Goal: Task Accomplishment & Management: Use online tool/utility

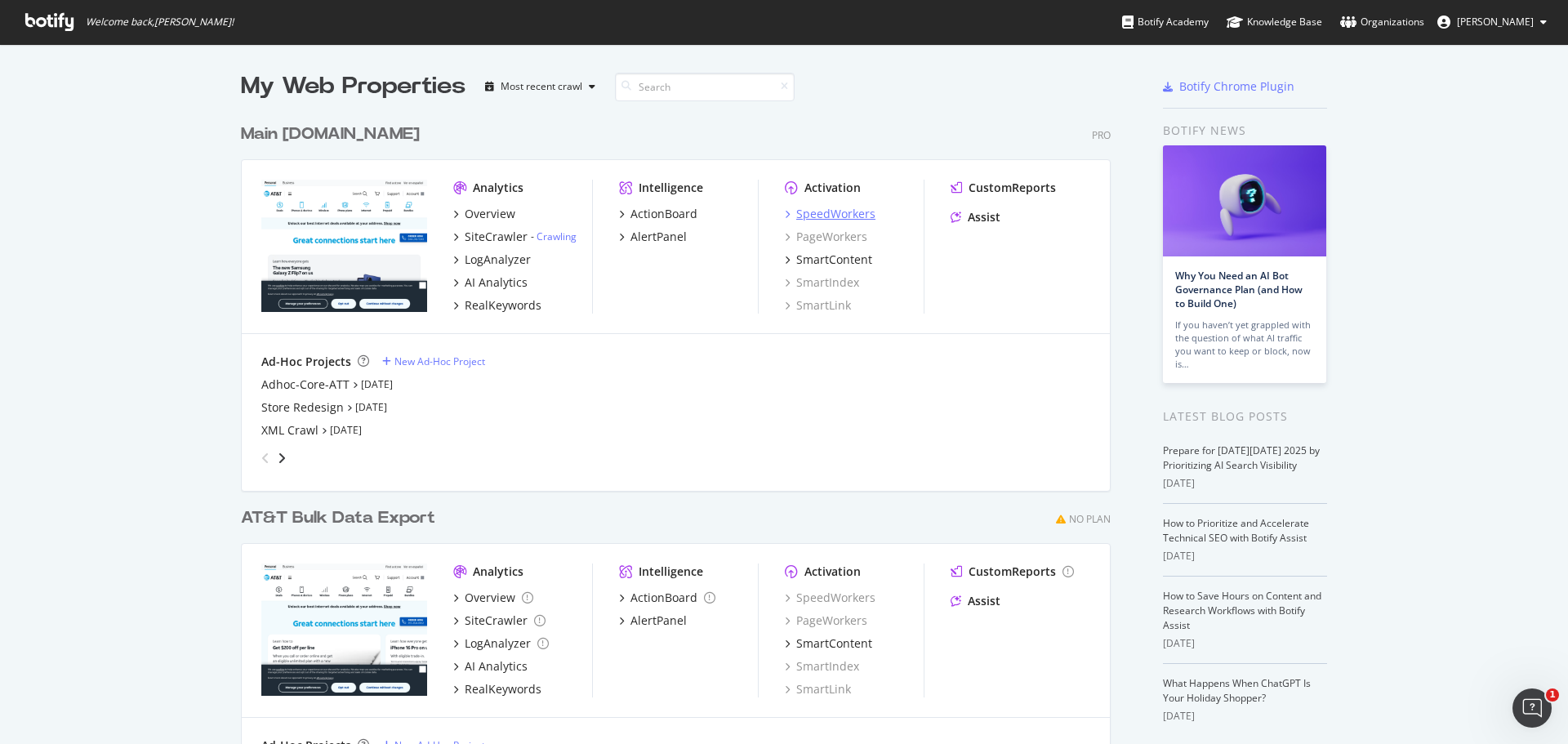
click at [784, 216] on icon "grid" at bounding box center [786, 214] width 5 height 8
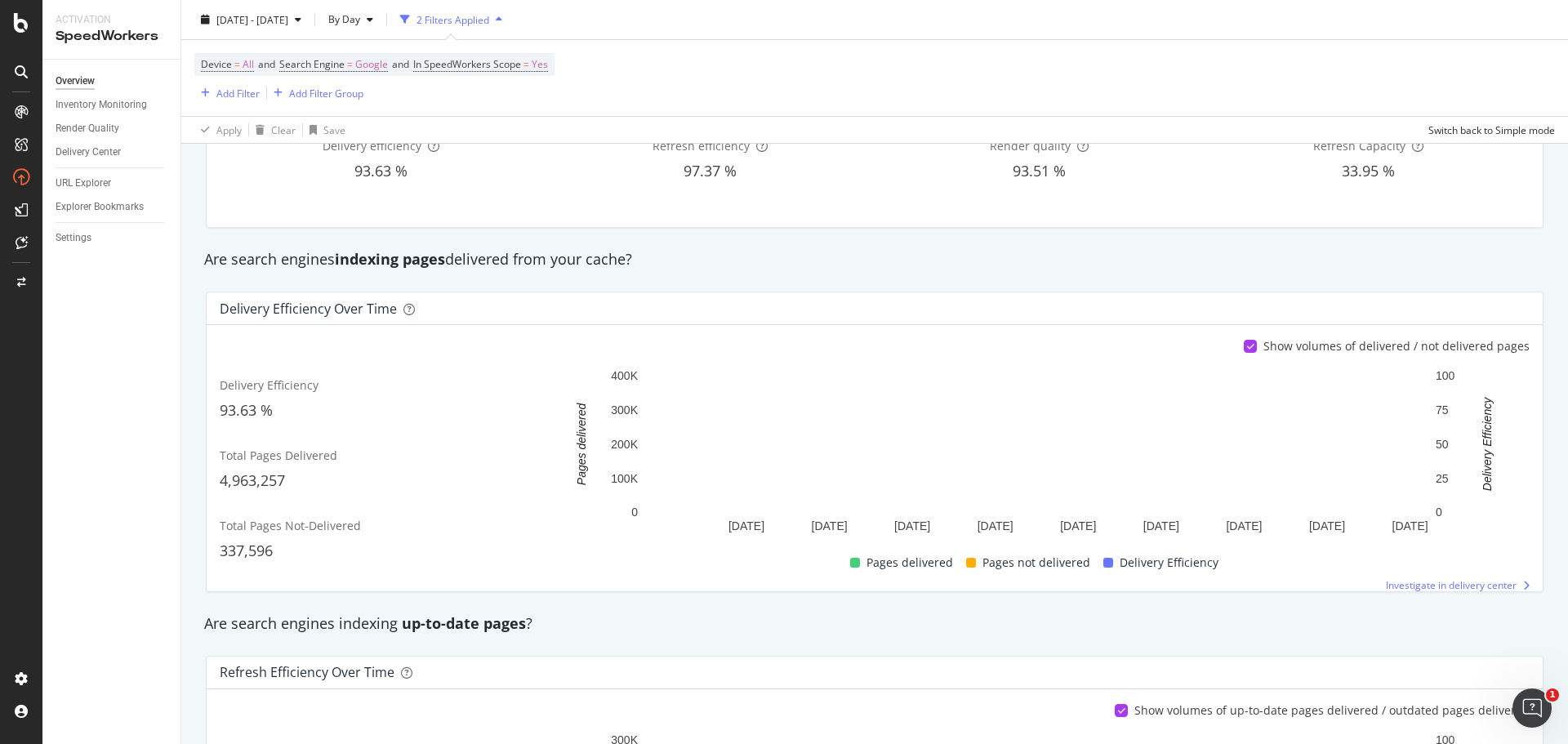
scroll to position [163, 0]
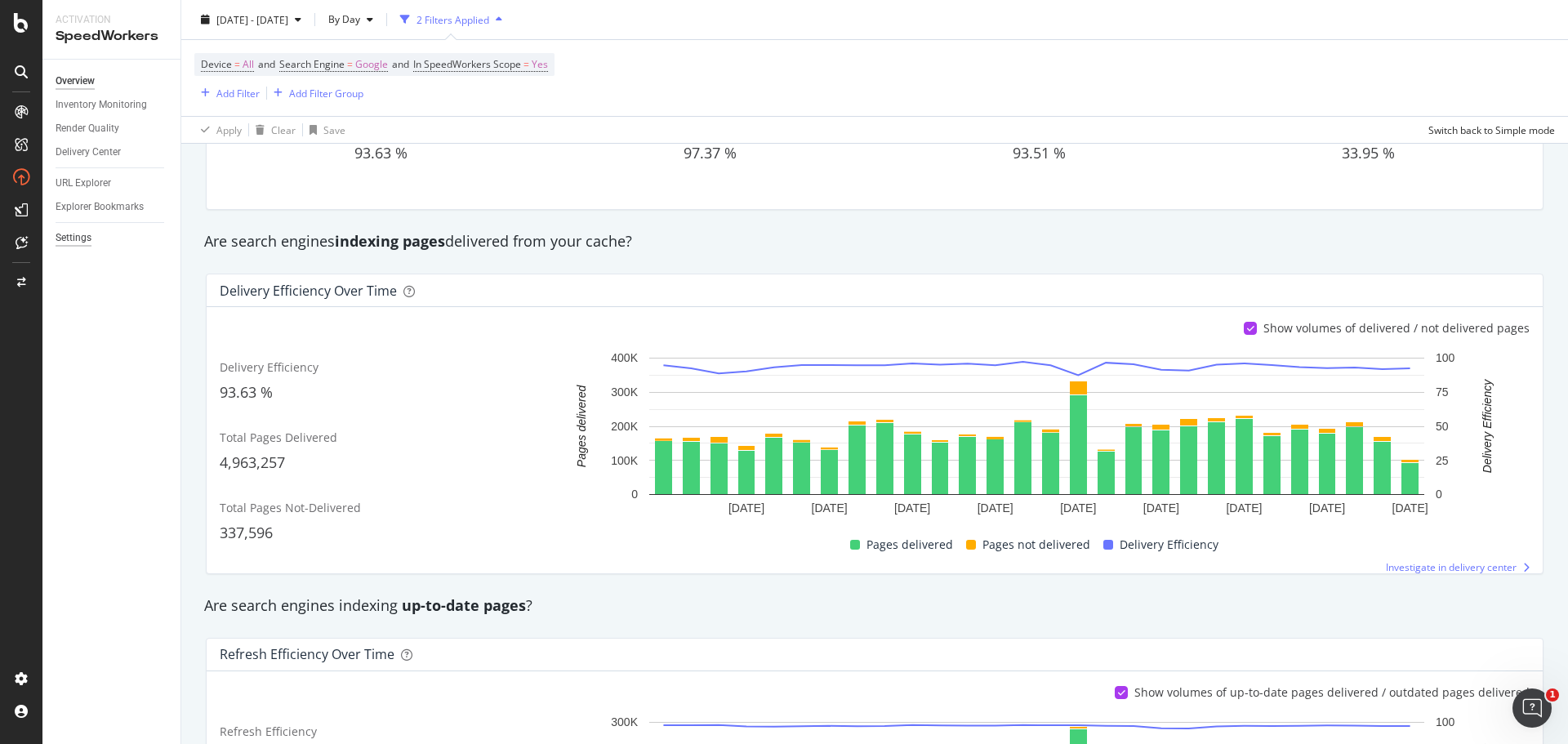
click at [77, 235] on div "Settings" at bounding box center [73, 238] width 36 height 17
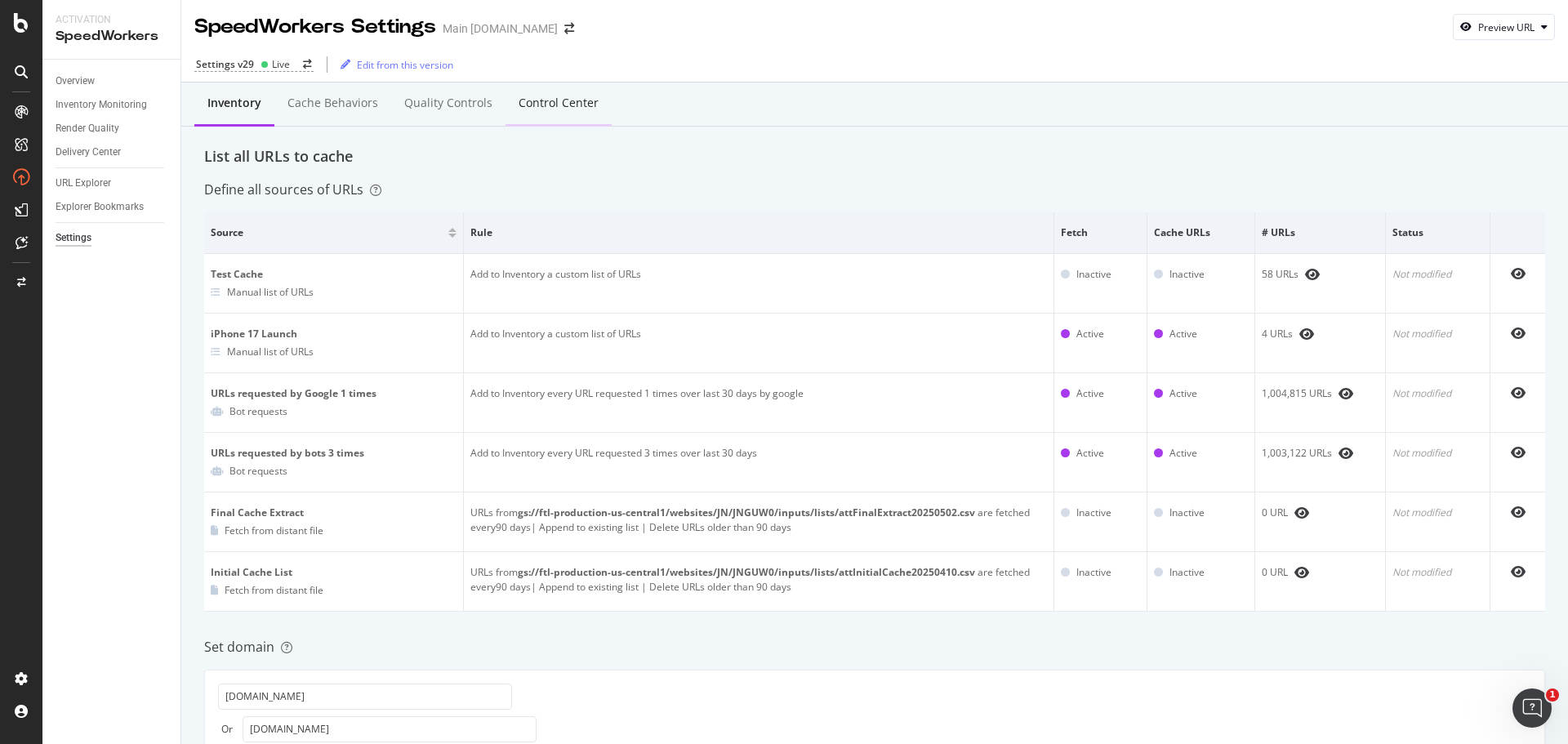
click at [565, 104] on div "Control Center" at bounding box center [558, 103] width 80 height 16
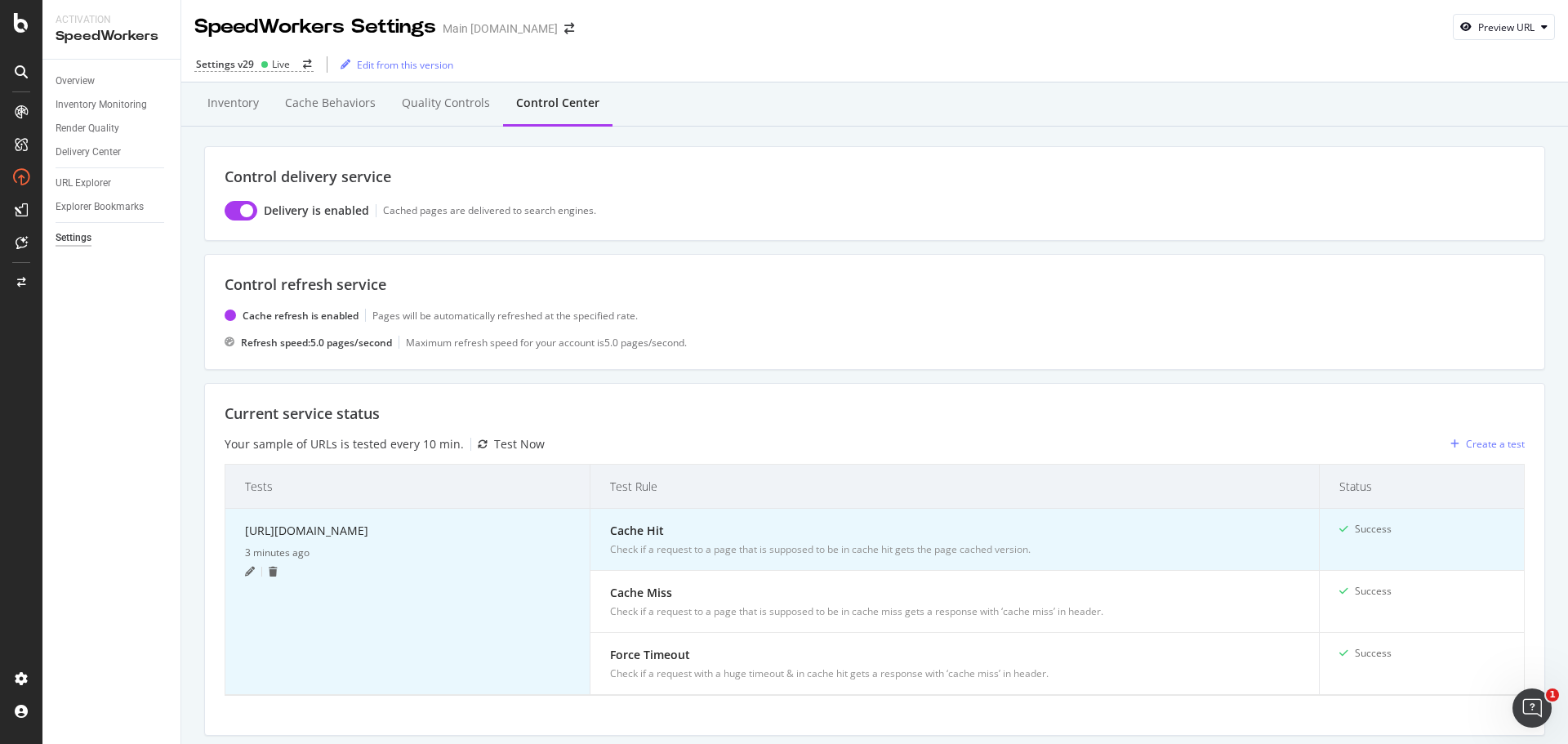
scroll to position [327, 0]
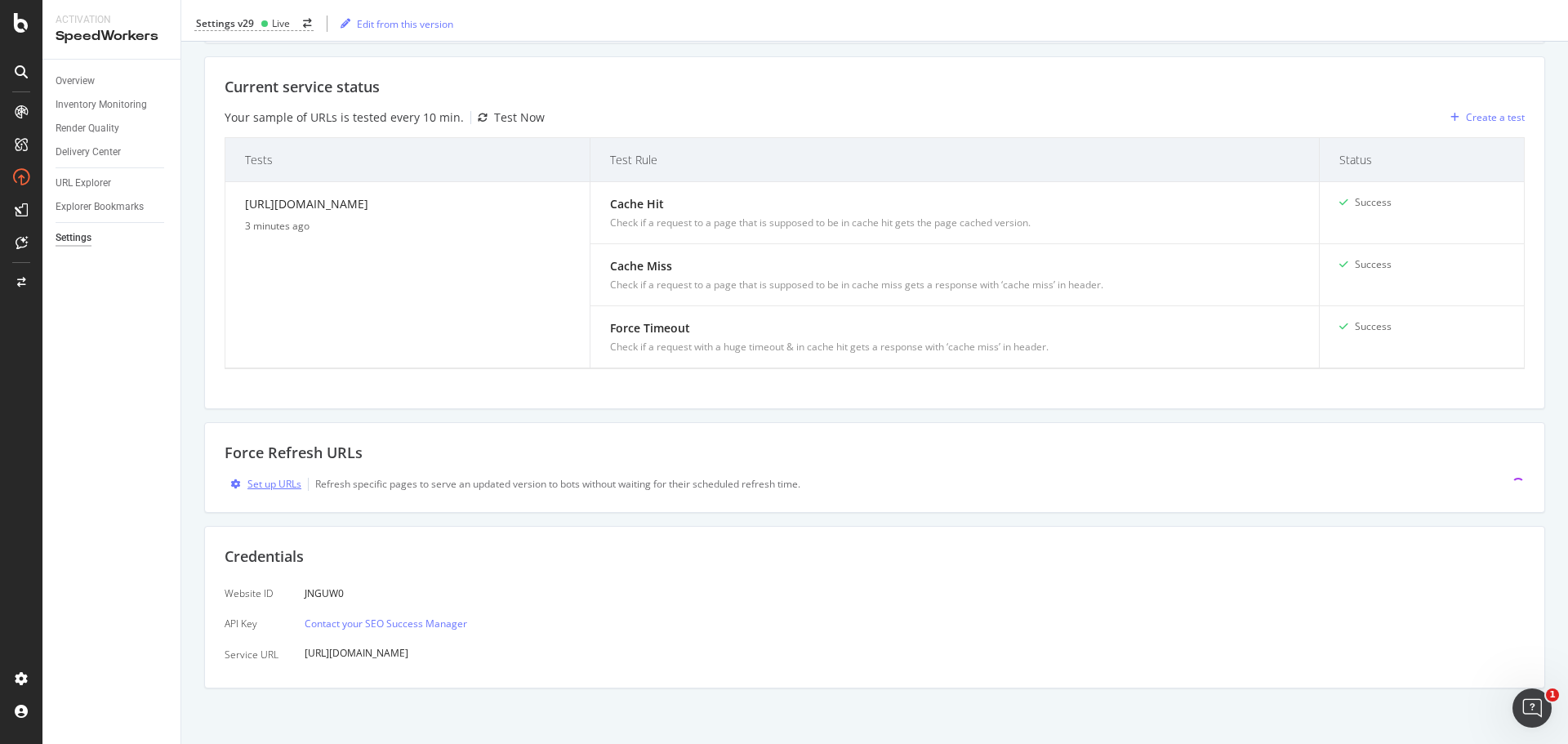
click at [275, 486] on div "Set up URLs" at bounding box center [274, 483] width 54 height 14
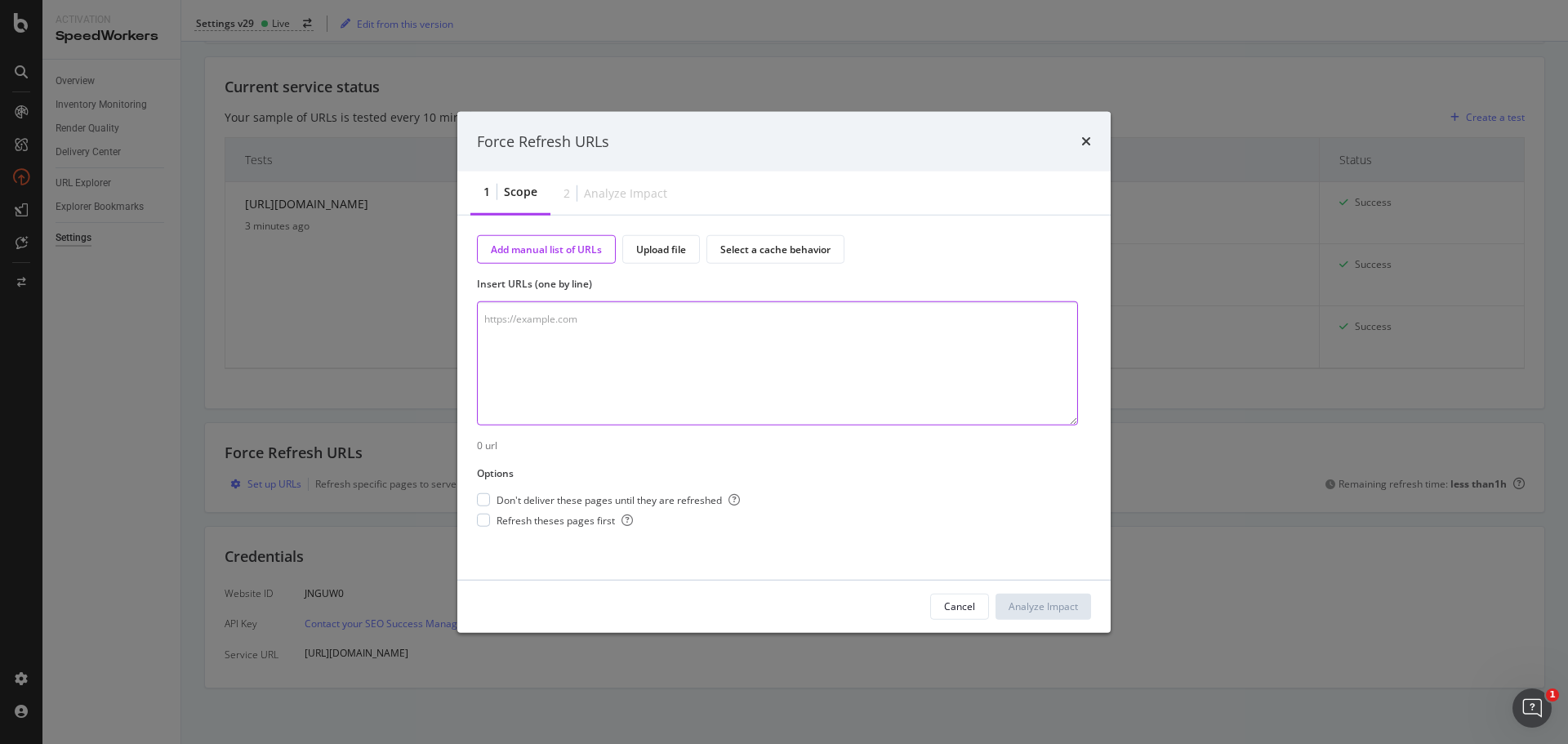
click at [584, 343] on textarea "modal" at bounding box center [777, 363] width 601 height 124
paste textarea "[DOMAIN_NAME][URL]"
click at [663, 394] on textarea "[URL][DOMAIN_NAME]" at bounding box center [777, 363] width 601 height 124
paste textarea "[URL][DOMAIN_NAME]"
click at [535, 358] on textarea "[URL][DOMAIN_NAME] [URL][DOMAIN_NAME]" at bounding box center [777, 363] width 601 height 124
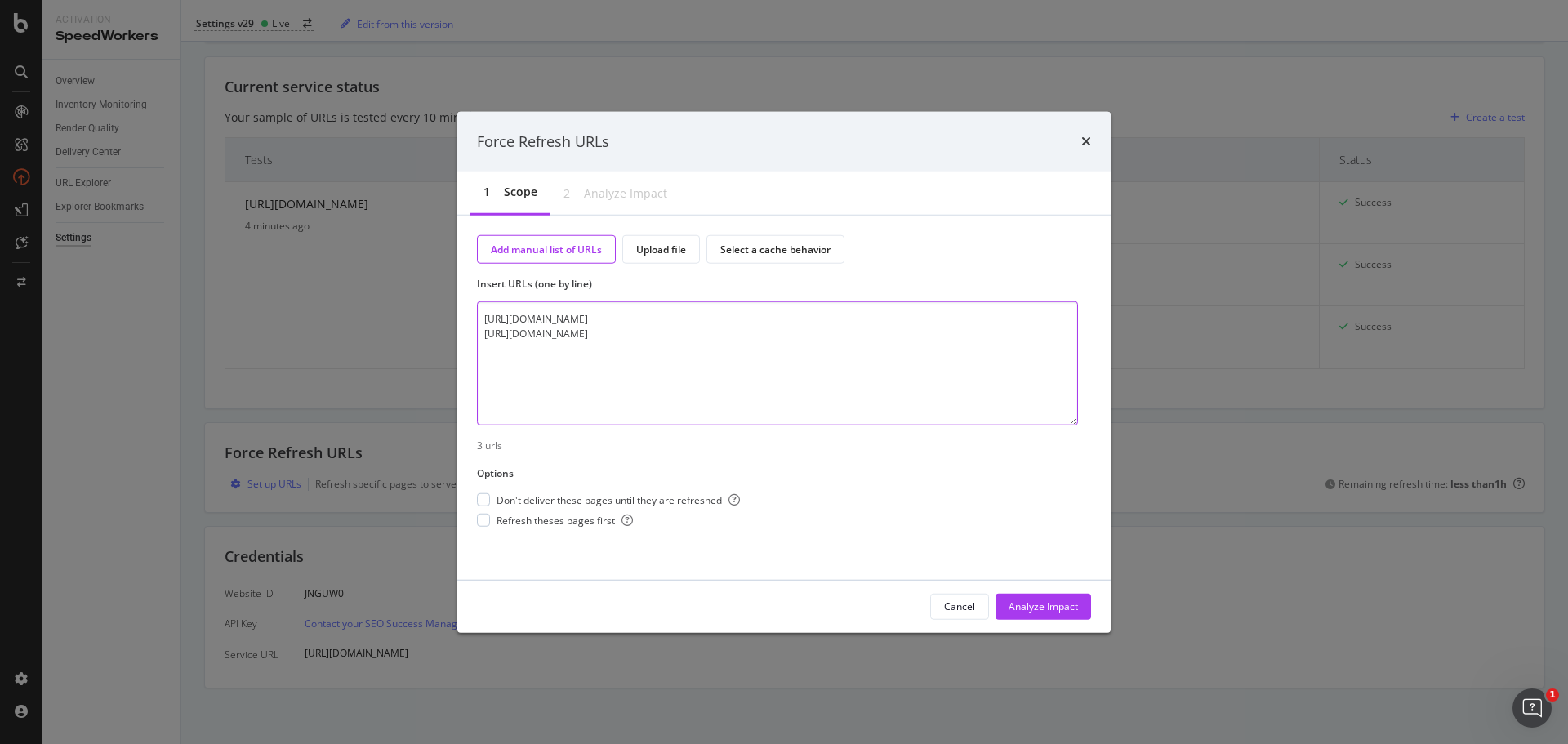
paste textarea "[URL][DOMAIN_NAME]"
type textarea "[URL][DOMAIN_NAME] [URL][DOMAIN_NAME] [URL][DOMAIN_NAME]"
click at [482, 520] on div "modal" at bounding box center [483, 520] width 13 height 13
click at [1060, 607] on div "Analyze Impact" at bounding box center [1043, 606] width 70 height 14
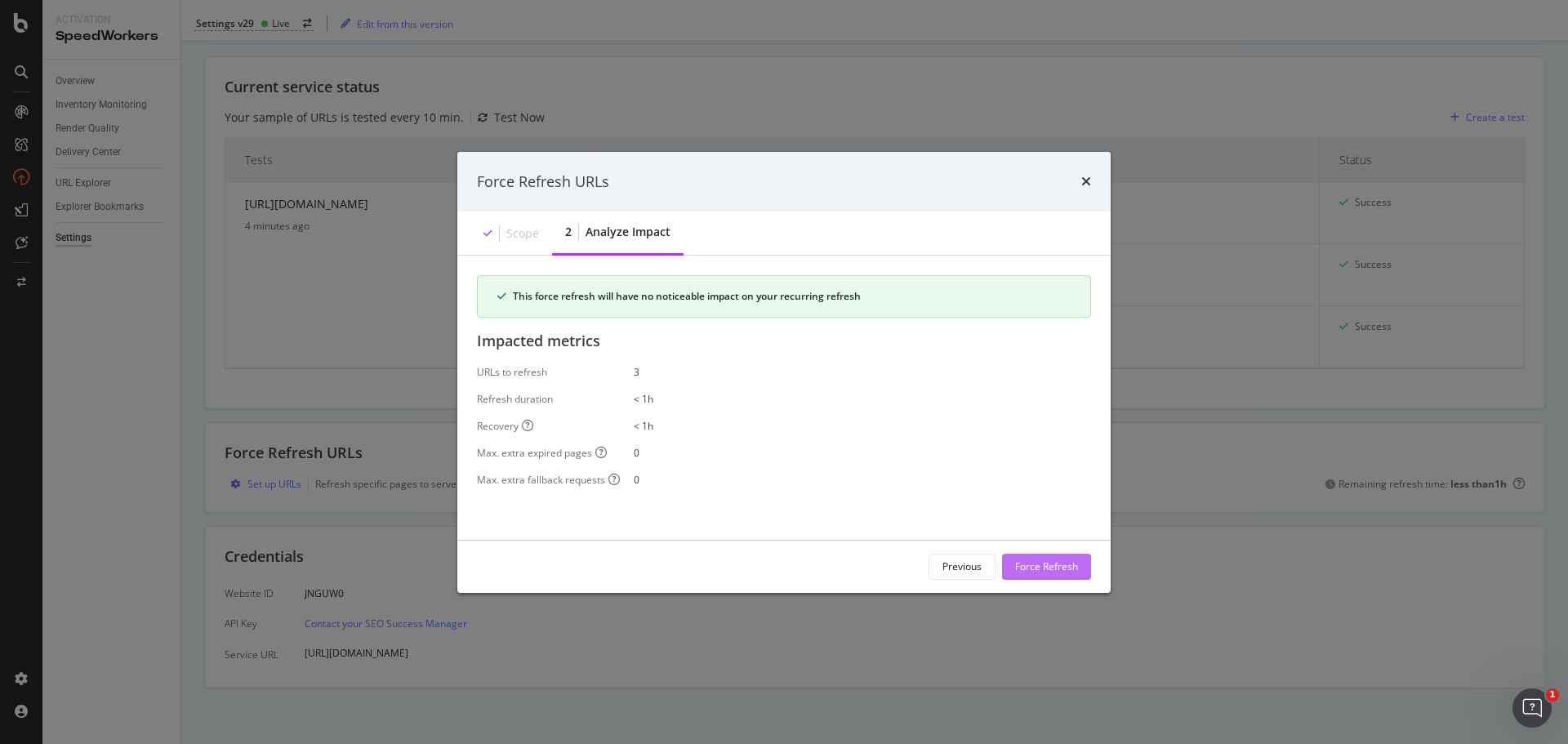
click at [1043, 563] on div "Force Refresh" at bounding box center [1046, 566] width 62 height 14
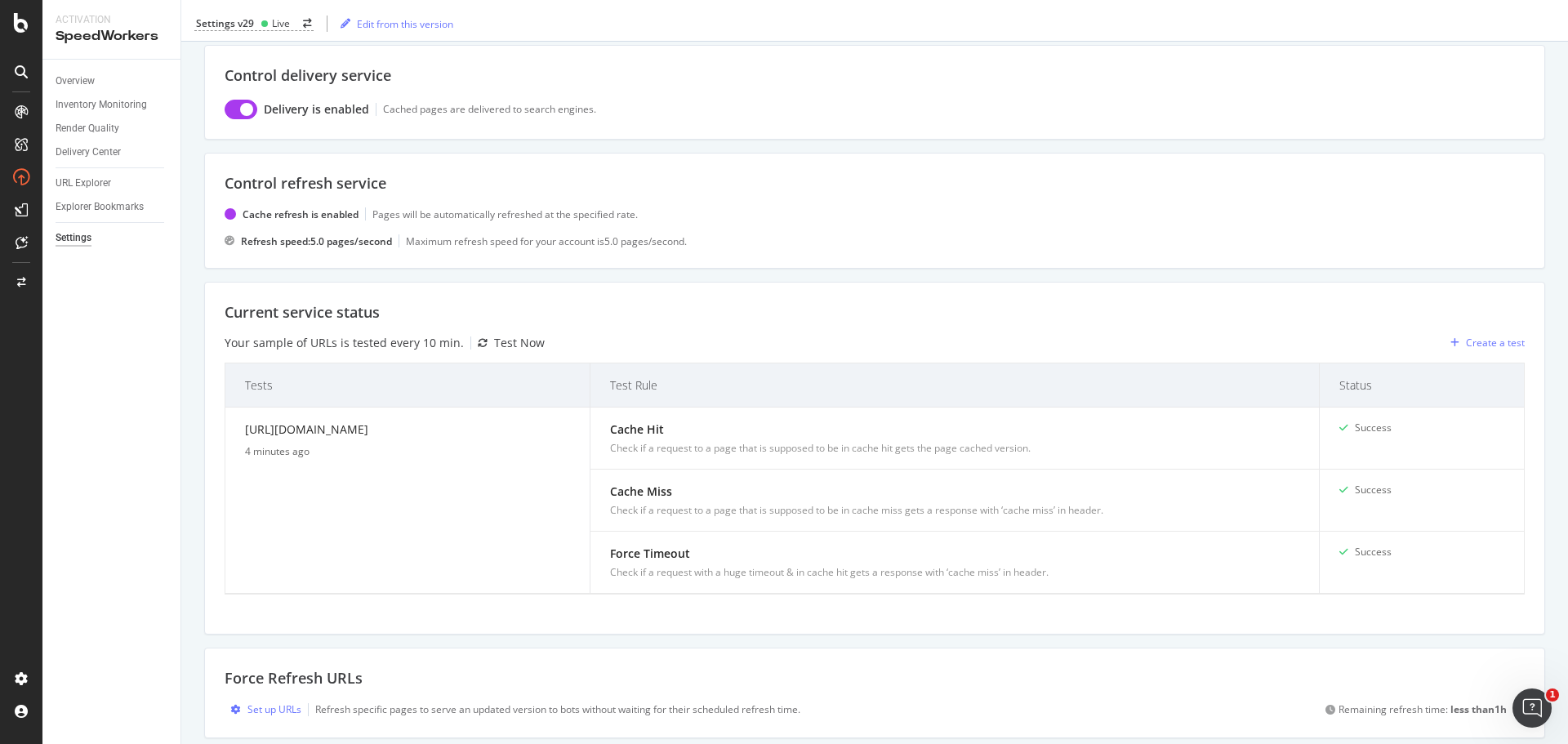
scroll to position [0, 0]
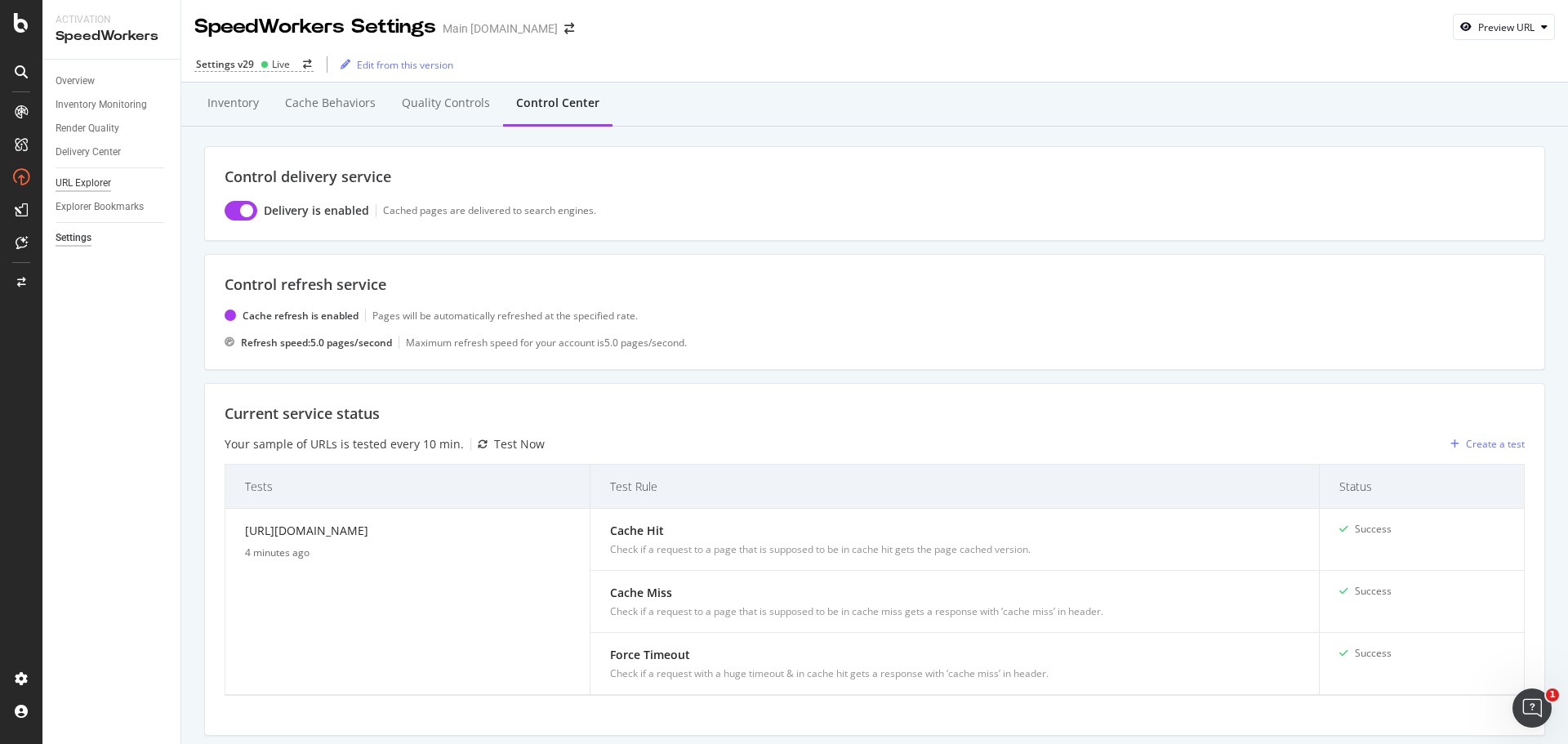
click at [84, 181] on div "URL Explorer" at bounding box center [82, 183] width 55 height 17
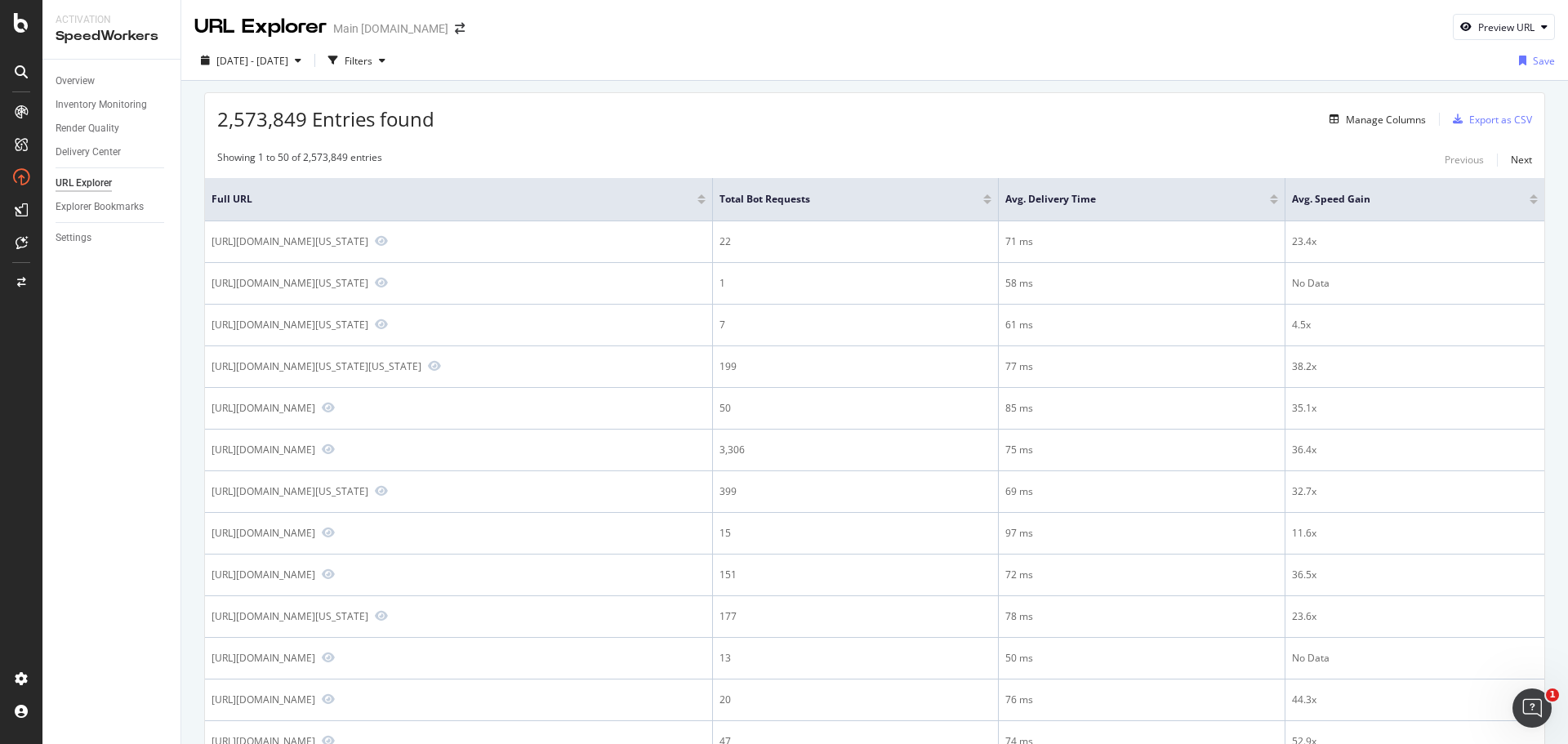
drag, startPoint x: 80, startPoint y: 236, endPoint x: 157, endPoint y: 265, distance: 82.3
click at [80, 236] on div "Settings" at bounding box center [73, 238] width 36 height 17
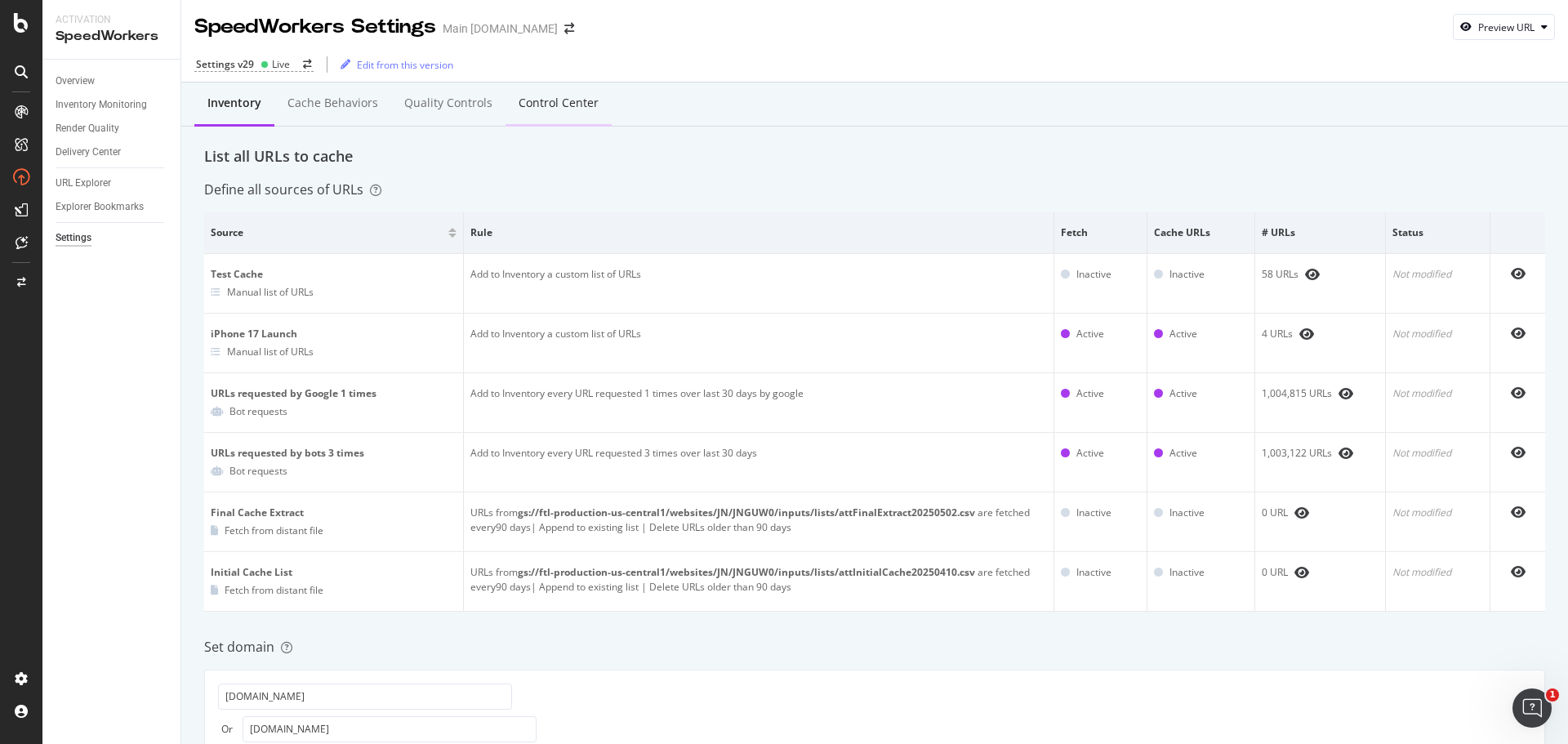
click at [569, 102] on div "Control Center" at bounding box center [558, 103] width 80 height 16
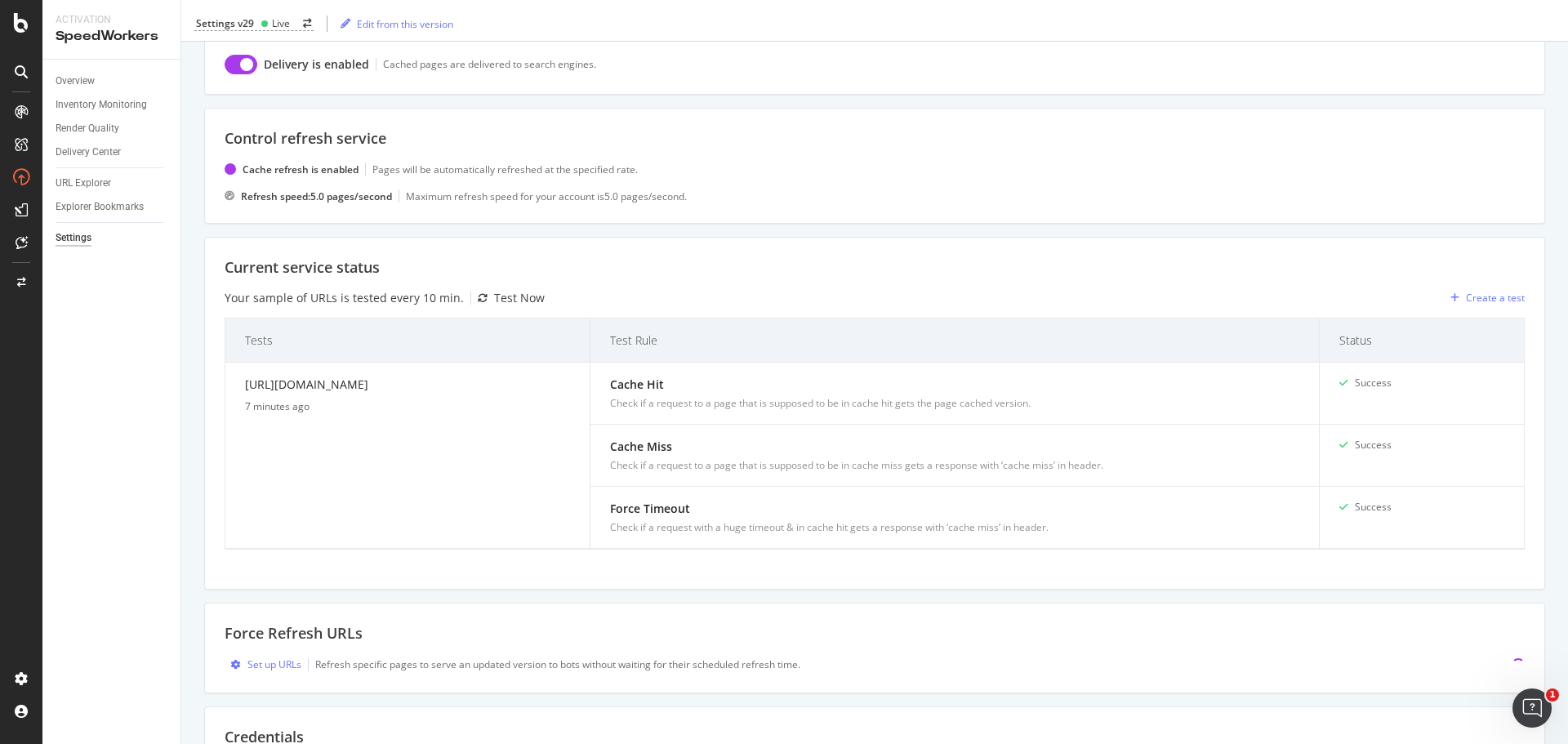
scroll to position [329, 0]
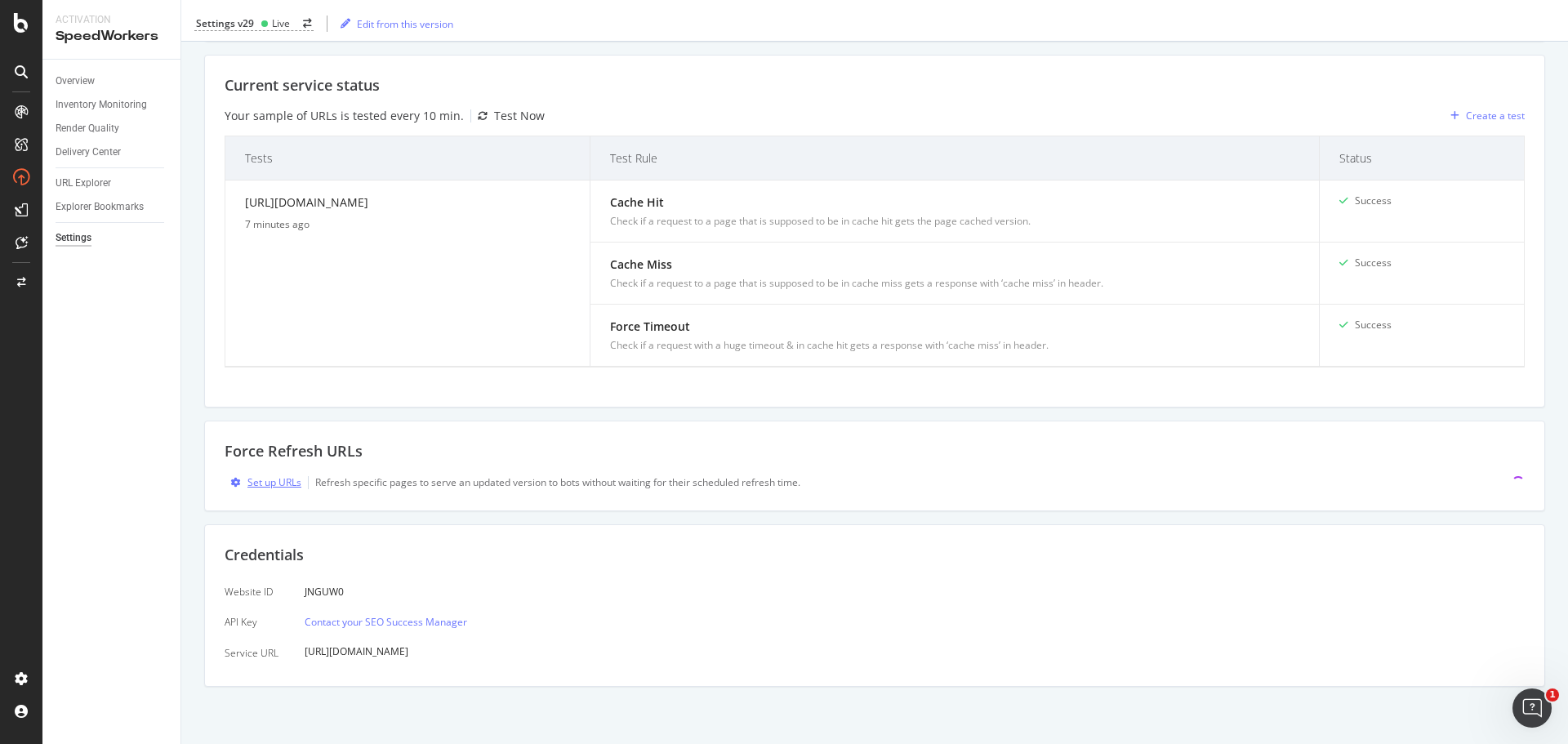
click at [282, 477] on div "Set up URLs" at bounding box center [274, 482] width 54 height 14
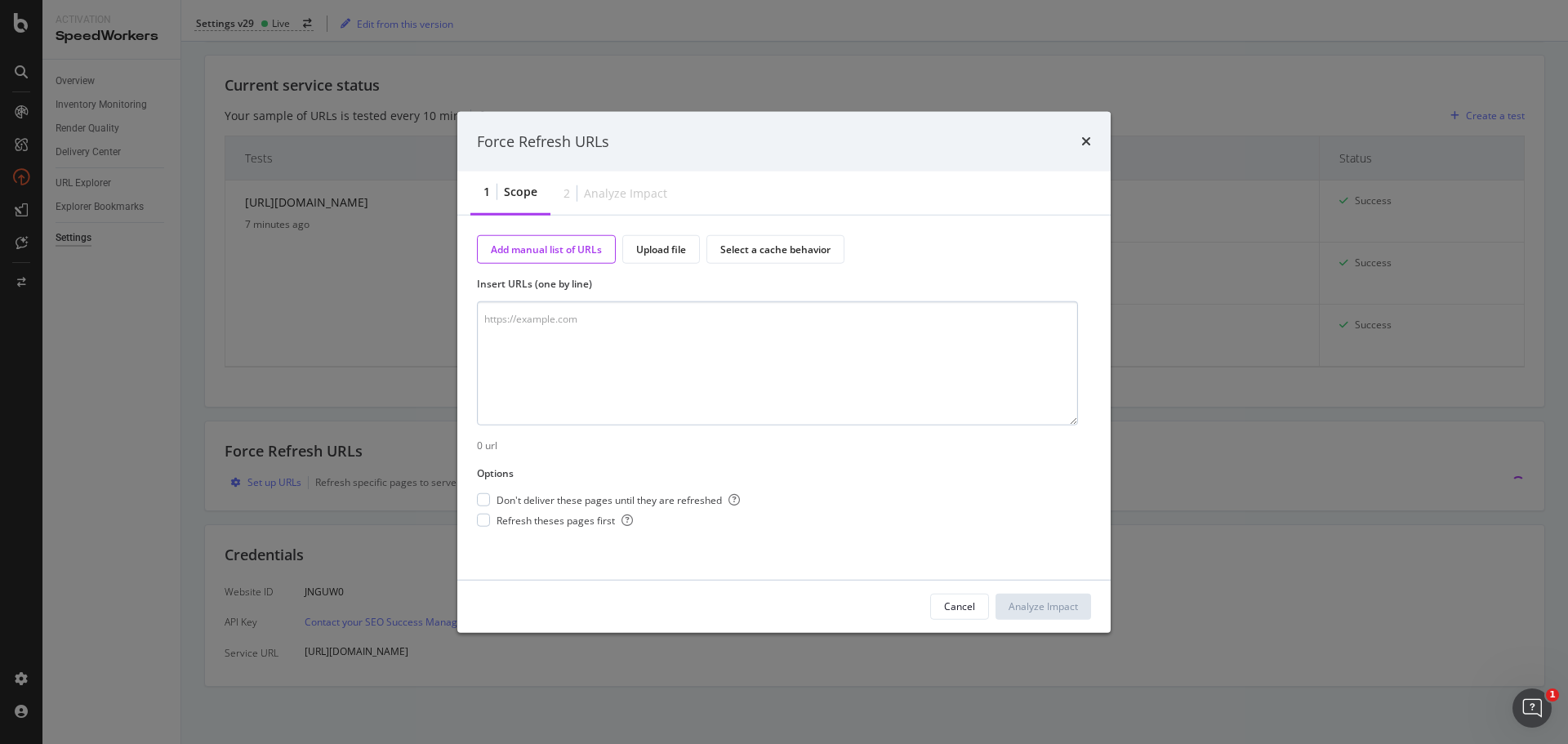
click at [637, 352] on textarea "modal" at bounding box center [777, 363] width 601 height 124
type textarea "[URL][DOMAIN_NAME]"
click at [553, 524] on span "Refresh theses pages first" at bounding box center [565, 520] width 137 height 14
click at [1059, 604] on div "Analyze Impact" at bounding box center [1043, 606] width 70 height 14
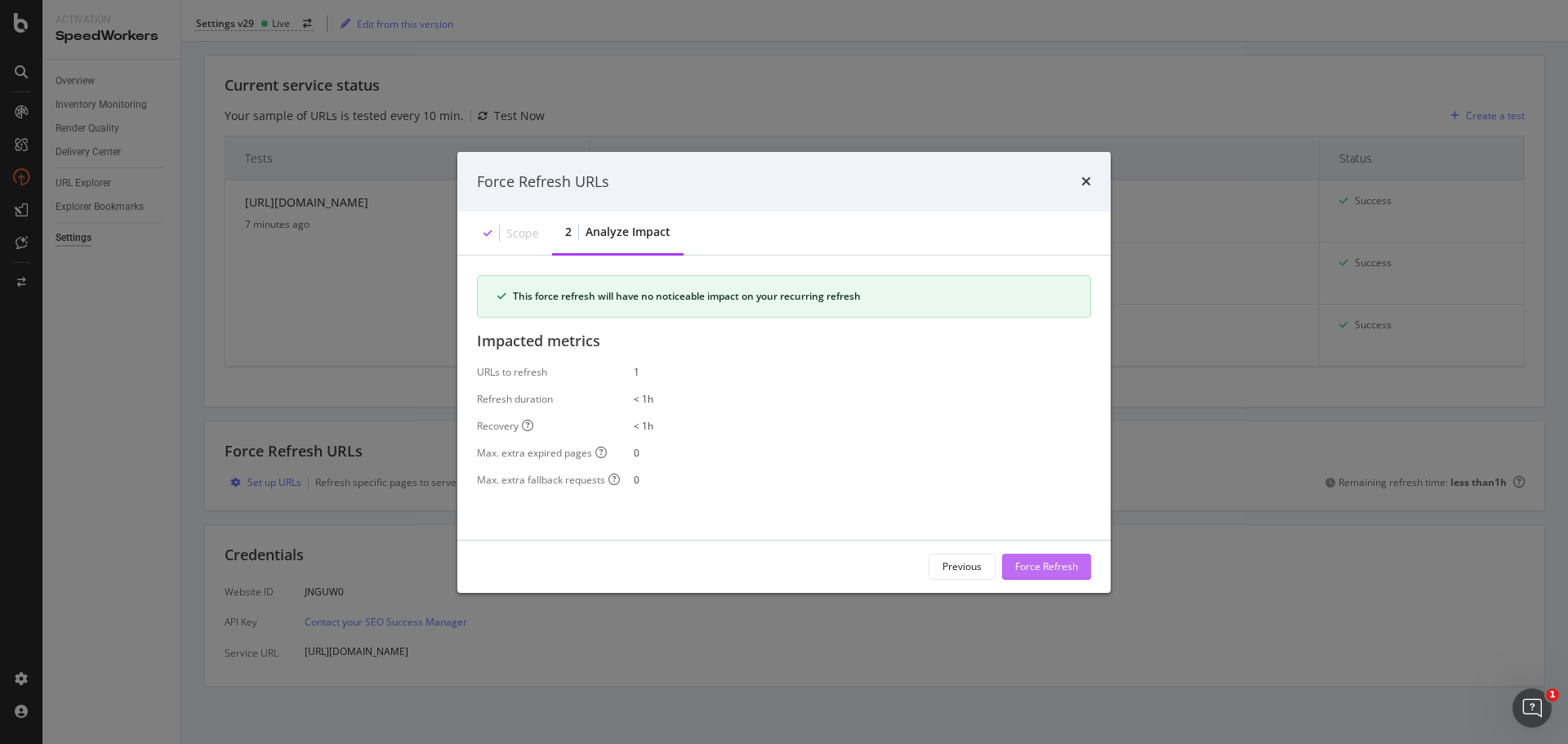
click at [1042, 569] on div "Force Refresh" at bounding box center [1046, 566] width 62 height 14
